Goal: Information Seeking & Learning: Learn about a topic

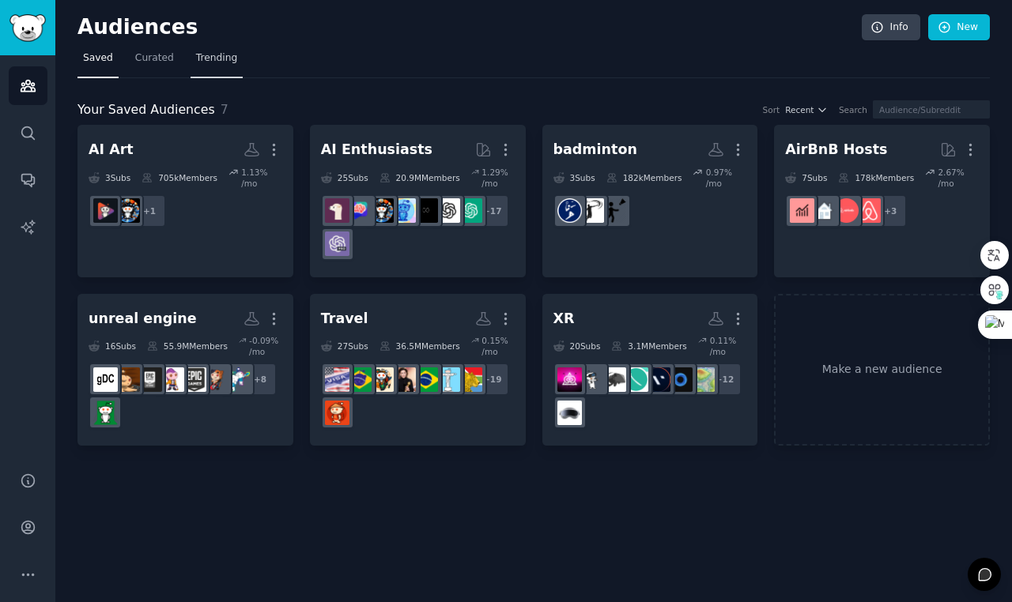
click at [221, 58] on span "Trending" at bounding box center [216, 58] width 41 height 14
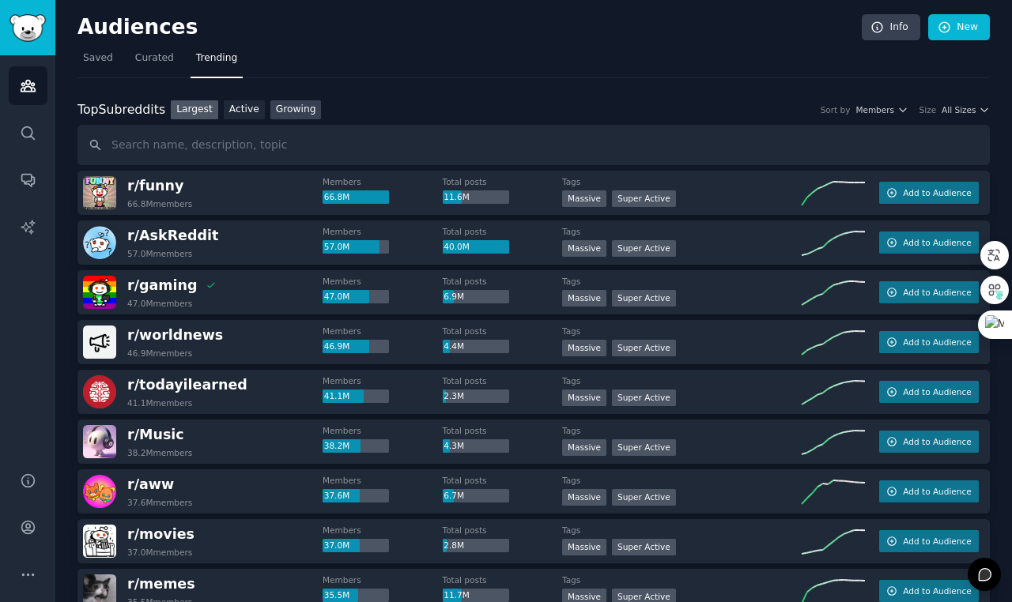
click at [303, 106] on link "Growing" at bounding box center [295, 110] width 51 height 20
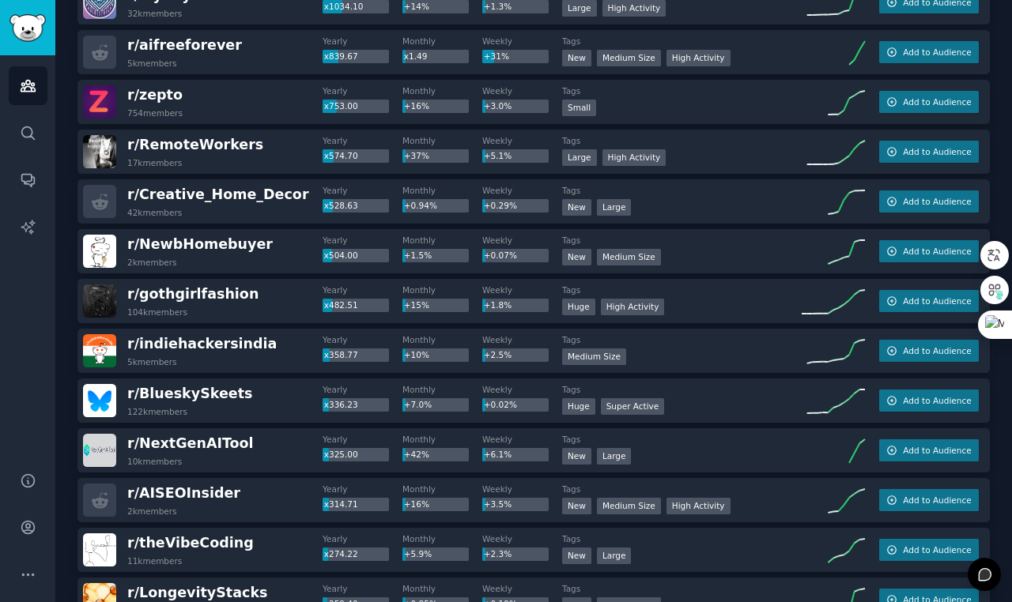
scroll to position [492, 0]
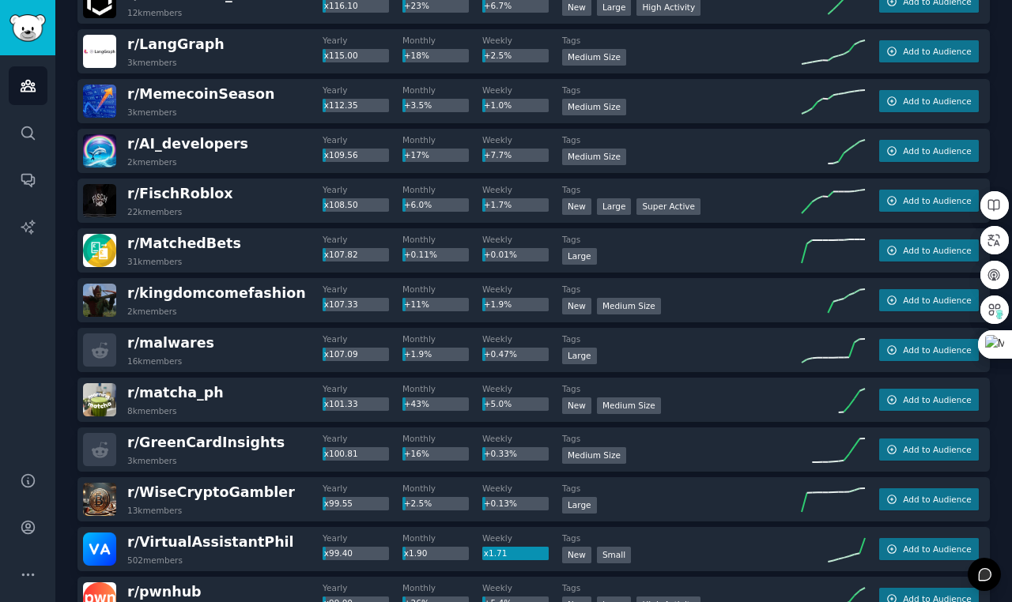
scroll to position [2160, 0]
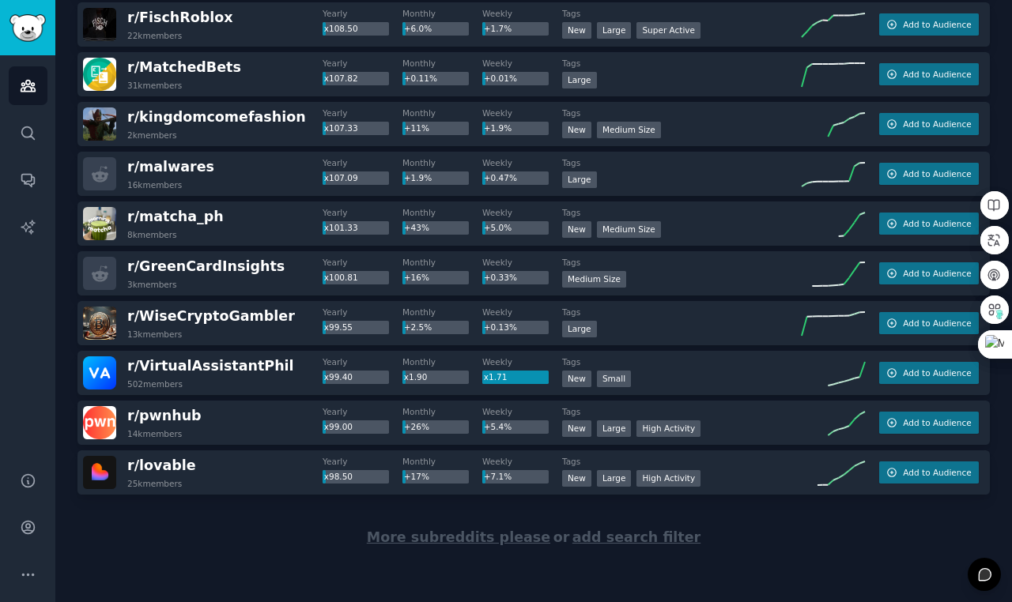
click at [436, 544] on span "More subreddits please" at bounding box center [458, 538] width 183 height 16
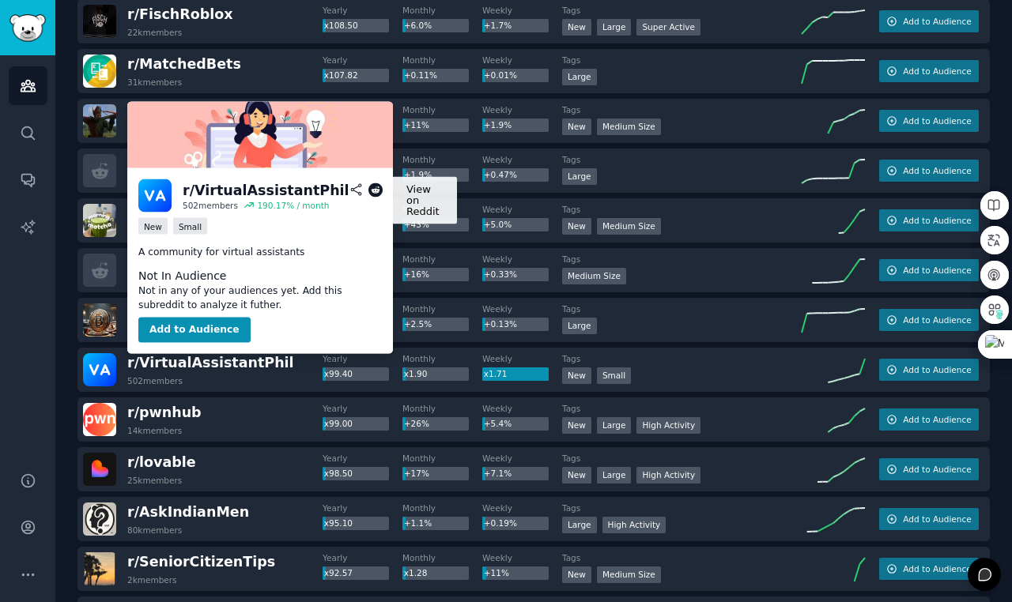
click at [378, 191] on icon at bounding box center [375, 190] width 14 height 14
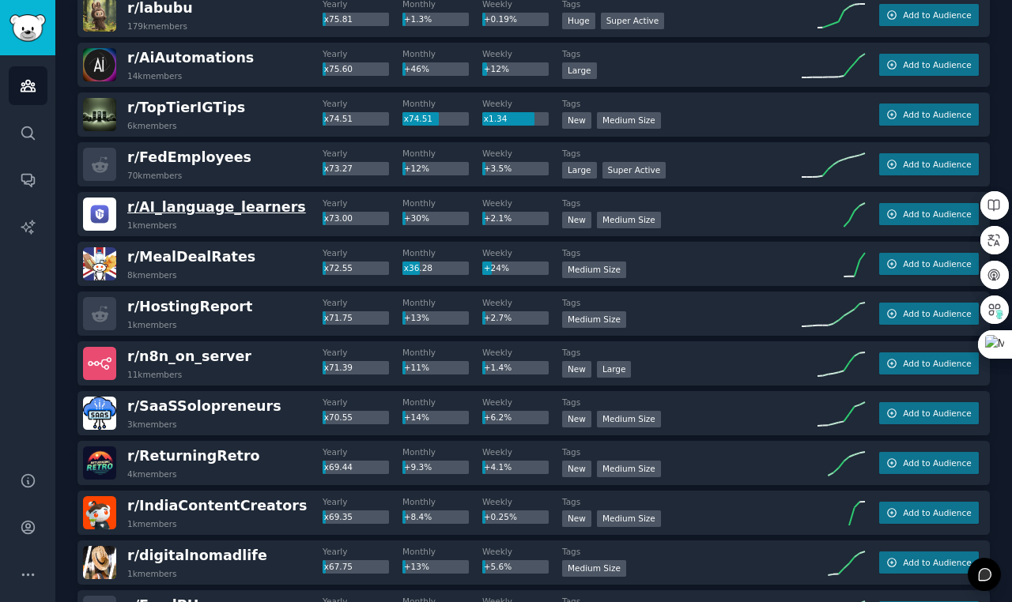
scroll to position [3122, 0]
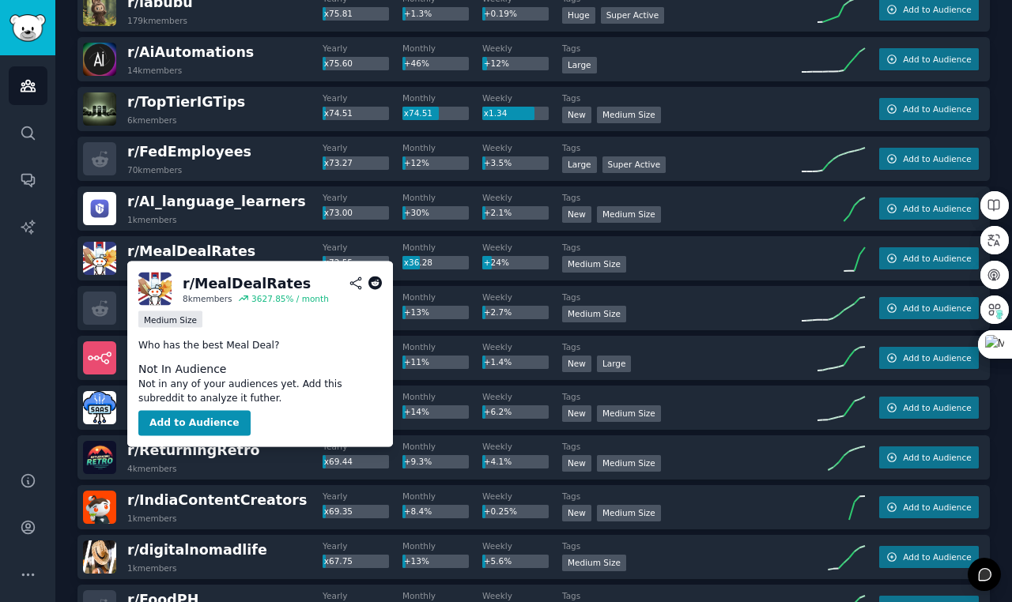
click at [376, 285] on icon at bounding box center [375, 284] width 14 height 14
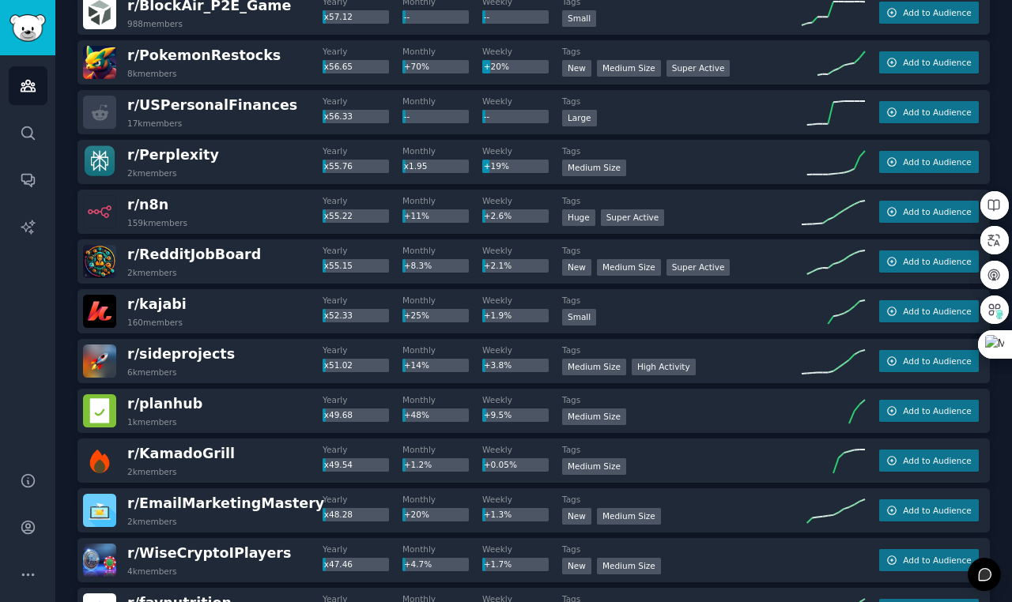
scroll to position [4267, 0]
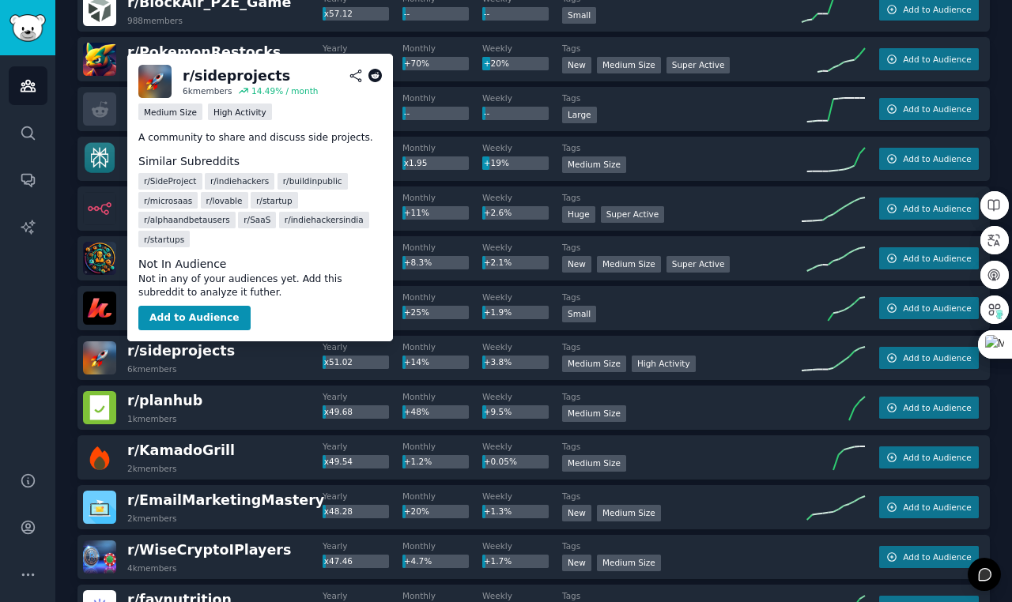
click at [372, 77] on icon at bounding box center [375, 76] width 14 height 14
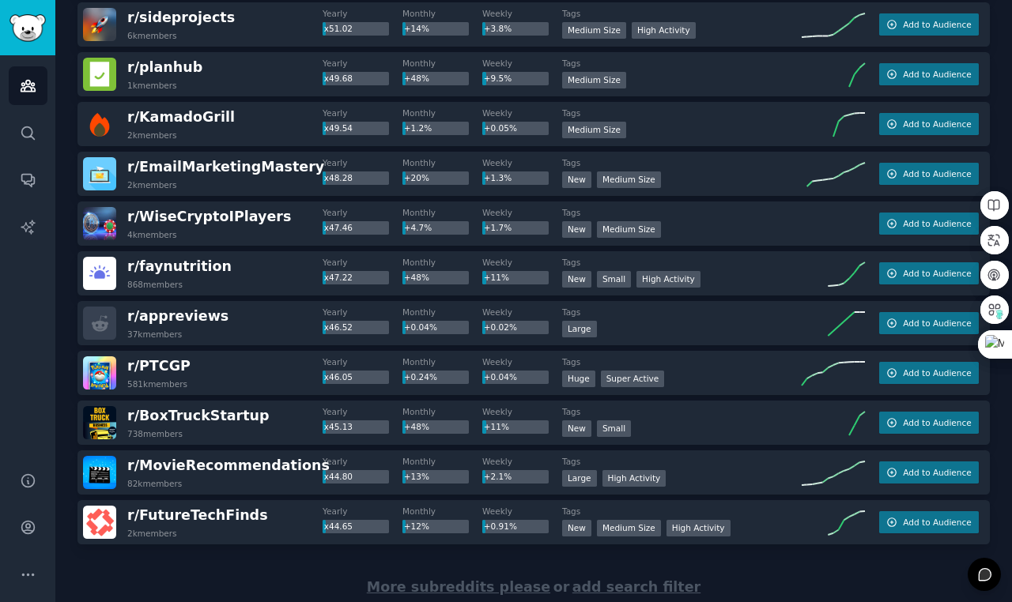
scroll to position [4651, 0]
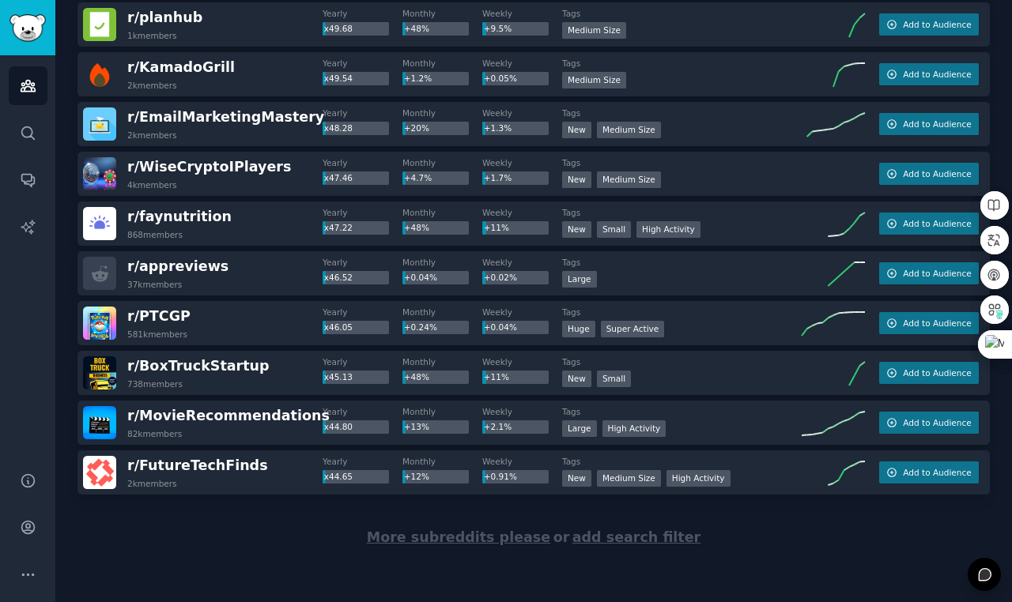
click at [415, 543] on span "More subreddits please" at bounding box center [458, 538] width 183 height 16
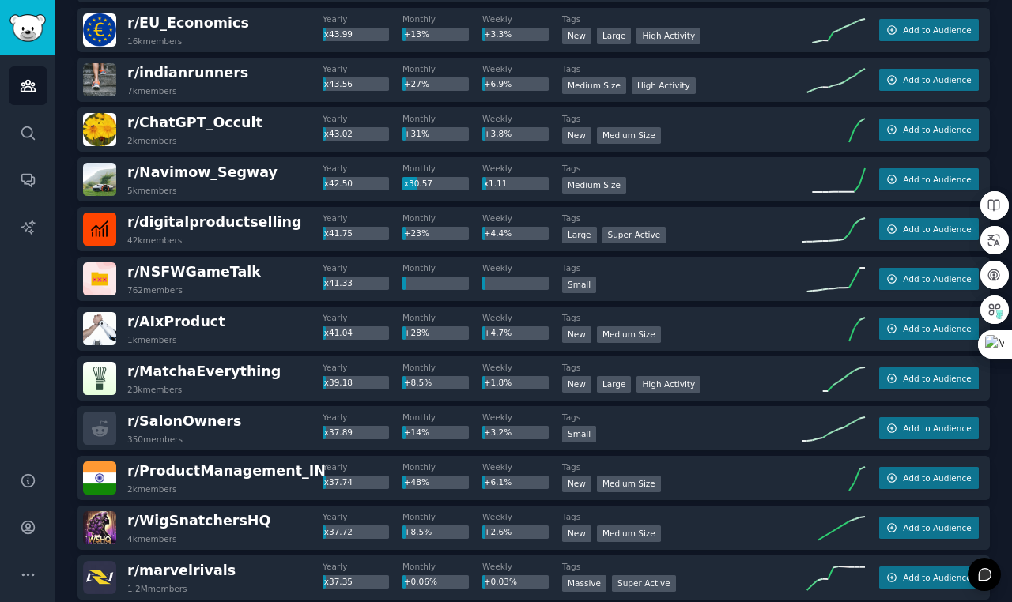
scroll to position [5195, 0]
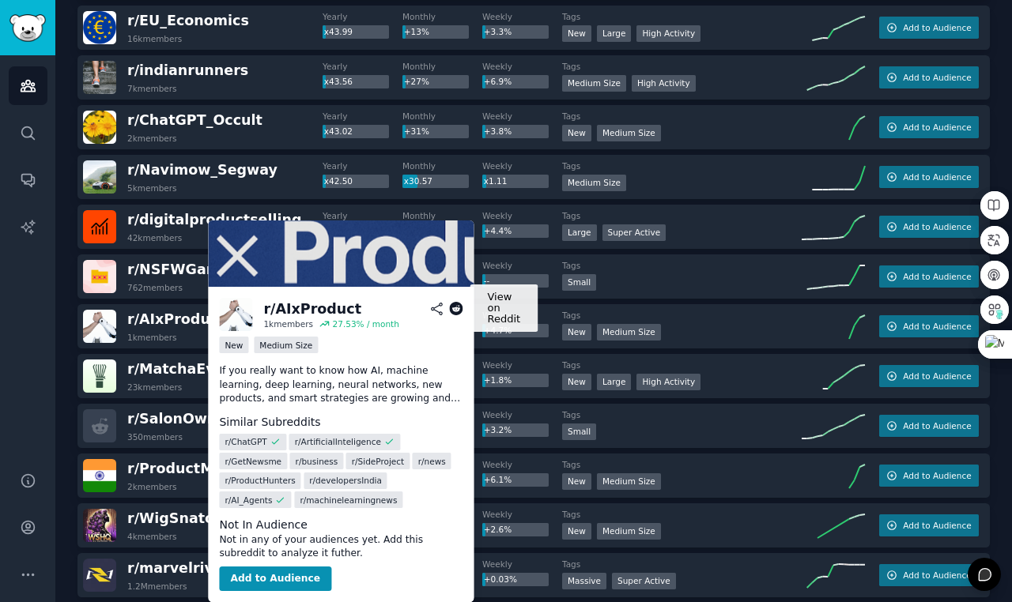
click at [455, 312] on icon at bounding box center [456, 309] width 14 height 14
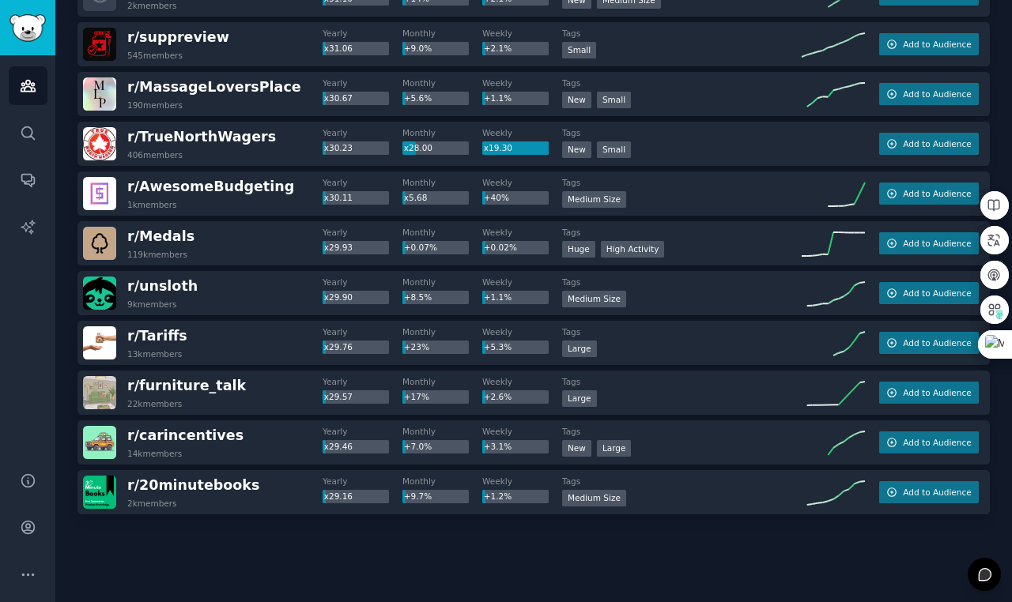
scroll to position [7044, 0]
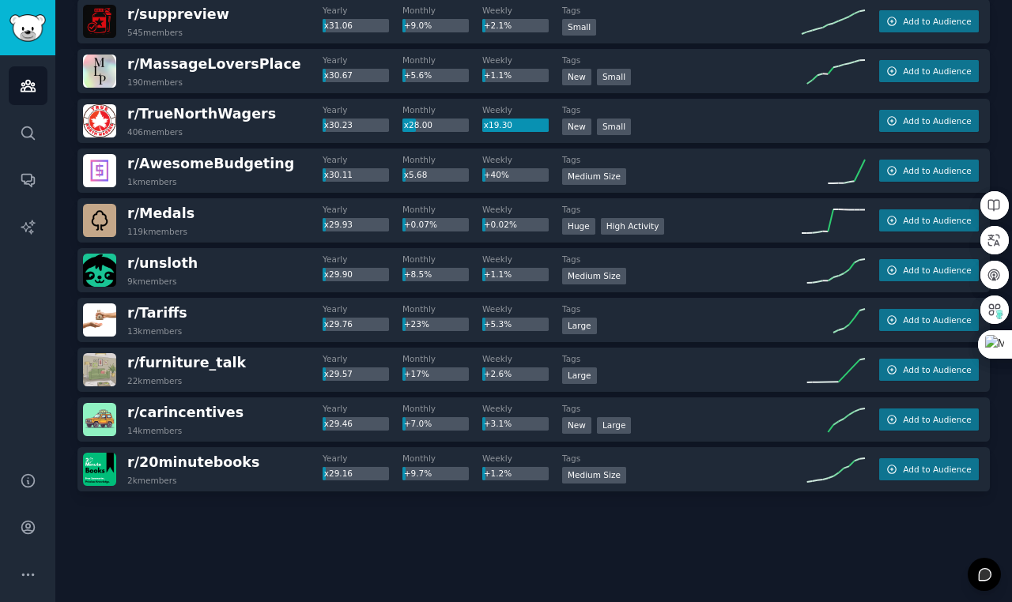
click at [447, 539] on div at bounding box center [533, 536] width 912 height 89
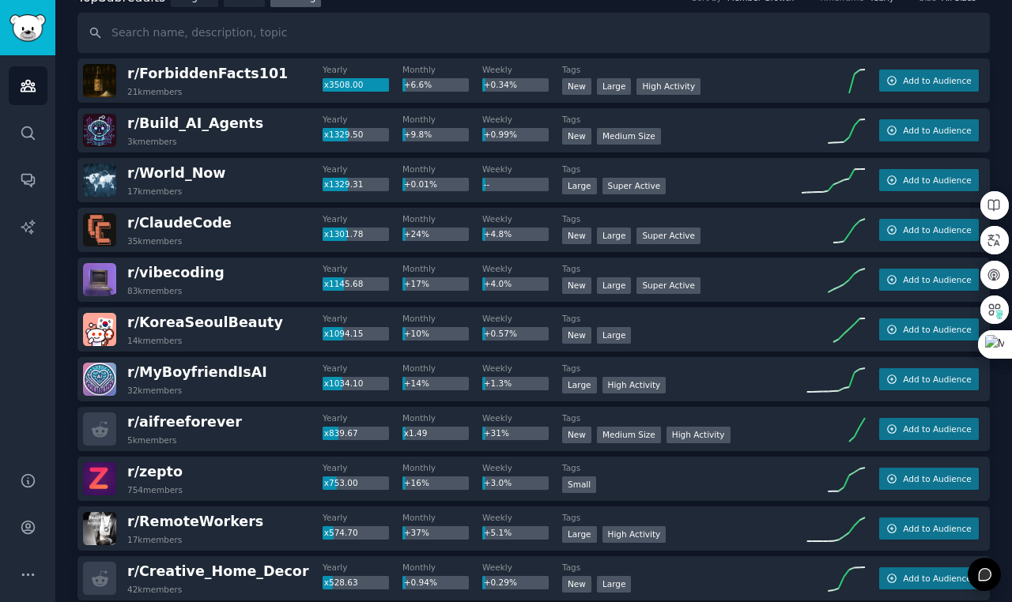
scroll to position [0, 0]
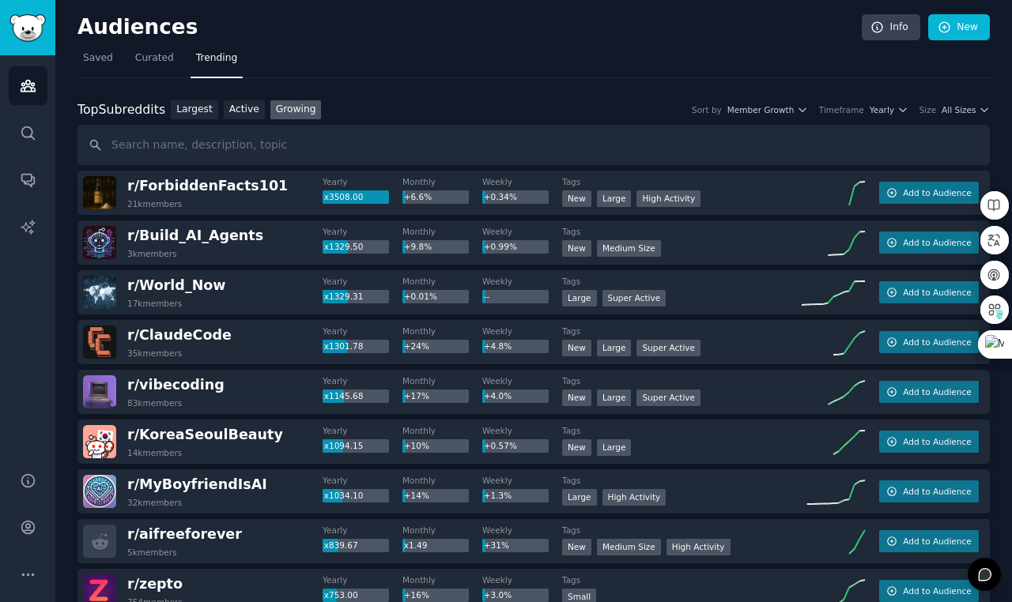
click at [972, 116] on div "Top Subreddits Top Subreddits Largest Active Growing Sort by Member Growth Time…" at bounding box center [533, 110] width 912 height 20
click at [972, 104] on span "All Sizes" at bounding box center [959, 109] width 34 height 11
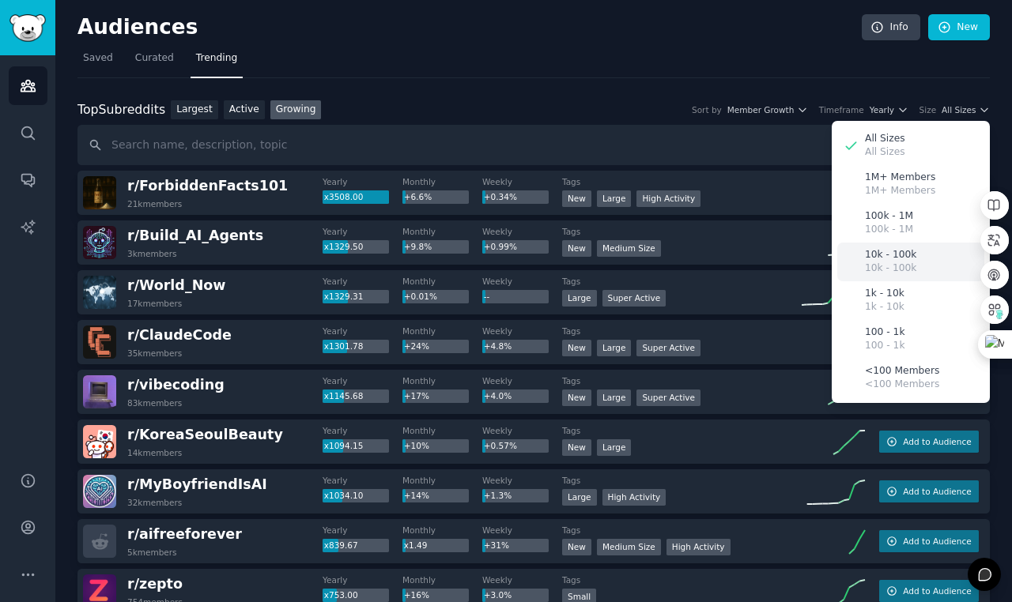
click at [897, 272] on p "10k - 100k" at bounding box center [890, 269] width 51 height 14
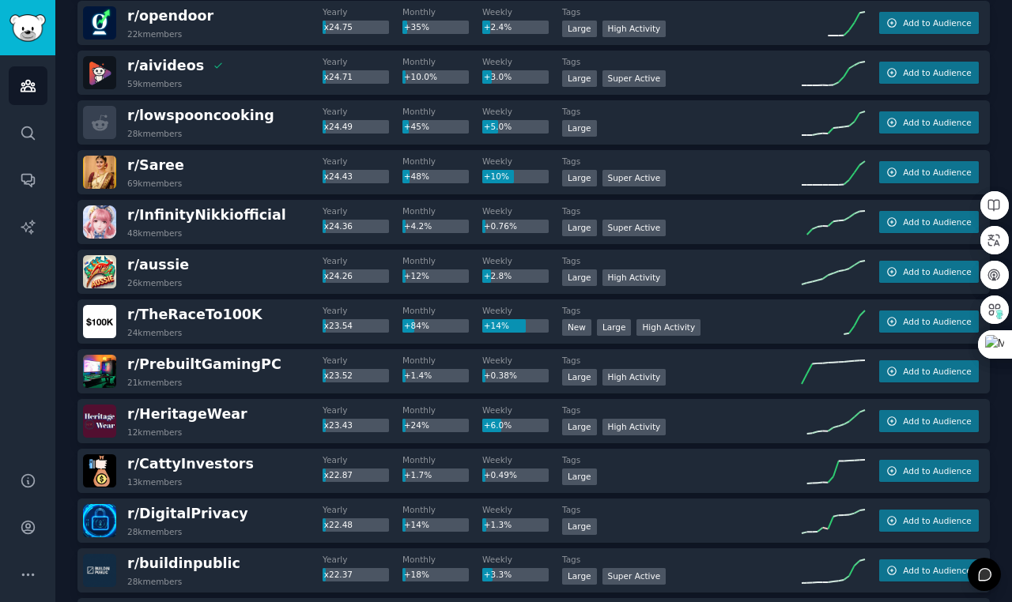
scroll to position [3511, 0]
